Goal: Information Seeking & Learning: Check status

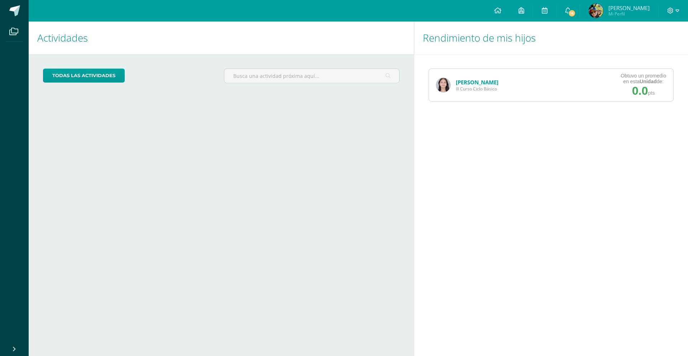
click at [477, 86] on span "III Curso Ciclo Básico" at bounding box center [477, 89] width 43 height 6
click at [477, 81] on link "[PERSON_NAME]" at bounding box center [477, 82] width 43 height 7
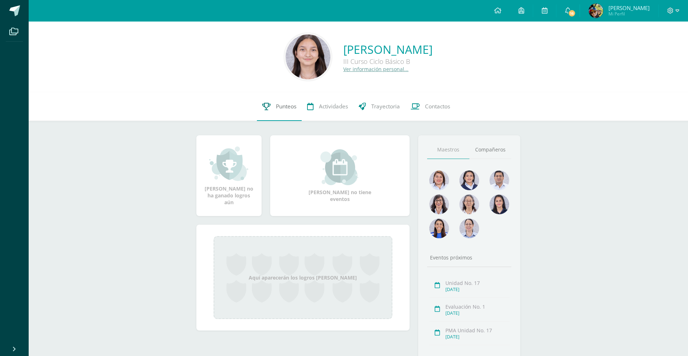
click at [284, 107] on span "Punteos" at bounding box center [286, 107] width 20 height 8
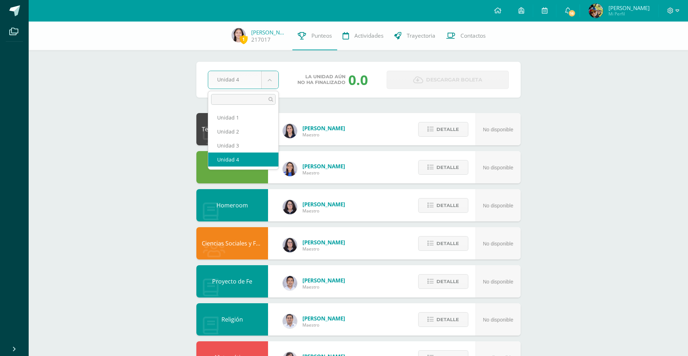
click at [271, 79] on body "Archivos Cerrar panel Configuración Cerrar sesión [PERSON_NAME] Mi Perfil 16 16…" at bounding box center [344, 345] width 688 height 691
select select "Unidad 3"
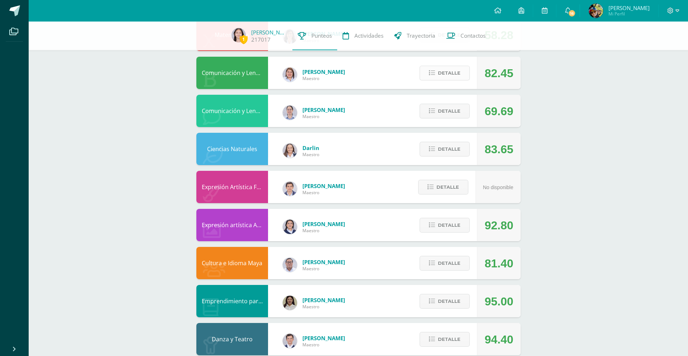
scroll to position [313, 0]
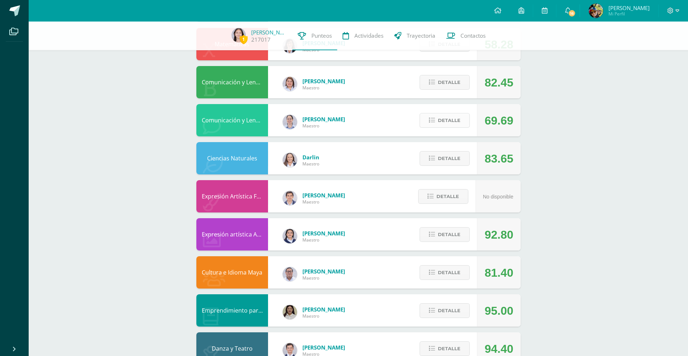
click at [451, 120] on span "Detalle" at bounding box center [449, 120] width 23 height 13
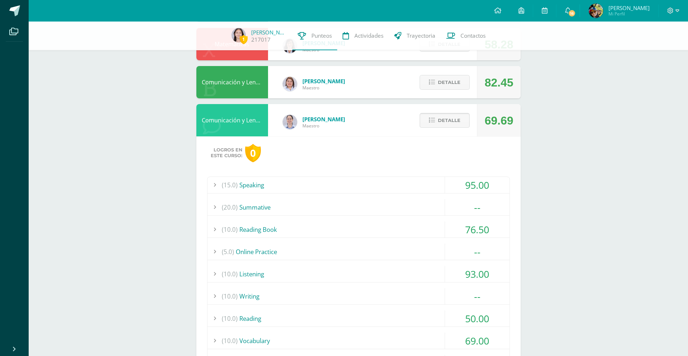
click at [450, 120] on span "Detalle" at bounding box center [449, 120] width 23 height 13
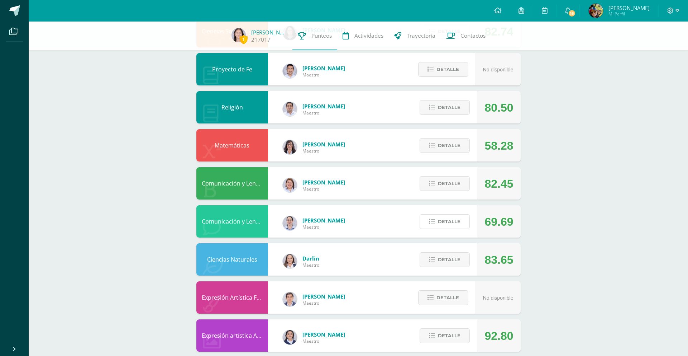
scroll to position [209, 0]
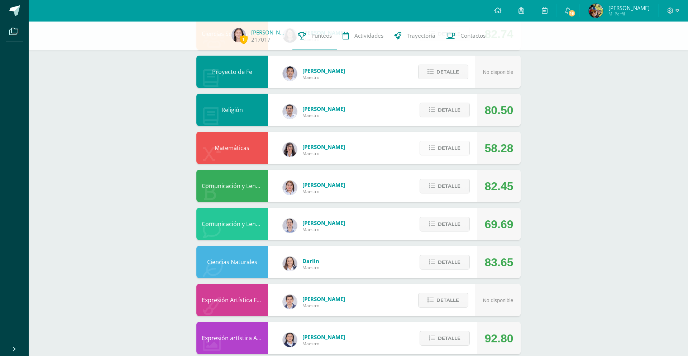
click at [446, 148] on span "Detalle" at bounding box center [449, 147] width 23 height 13
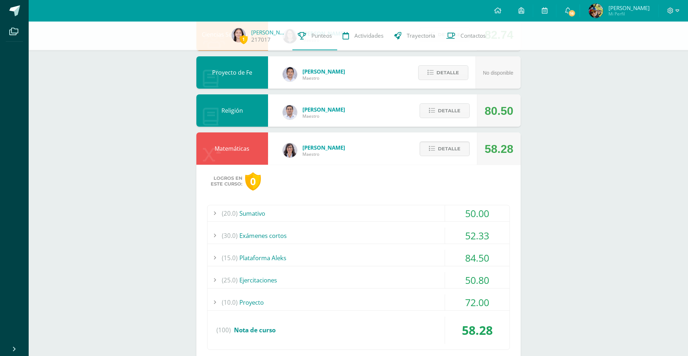
scroll to position [219, 0]
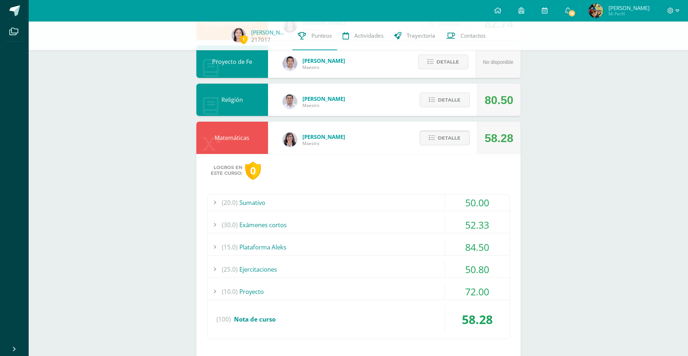
click at [448, 139] on span "Detalle" at bounding box center [449, 137] width 23 height 13
